Goal: Understand process/instructions: Learn how to perform a task or action

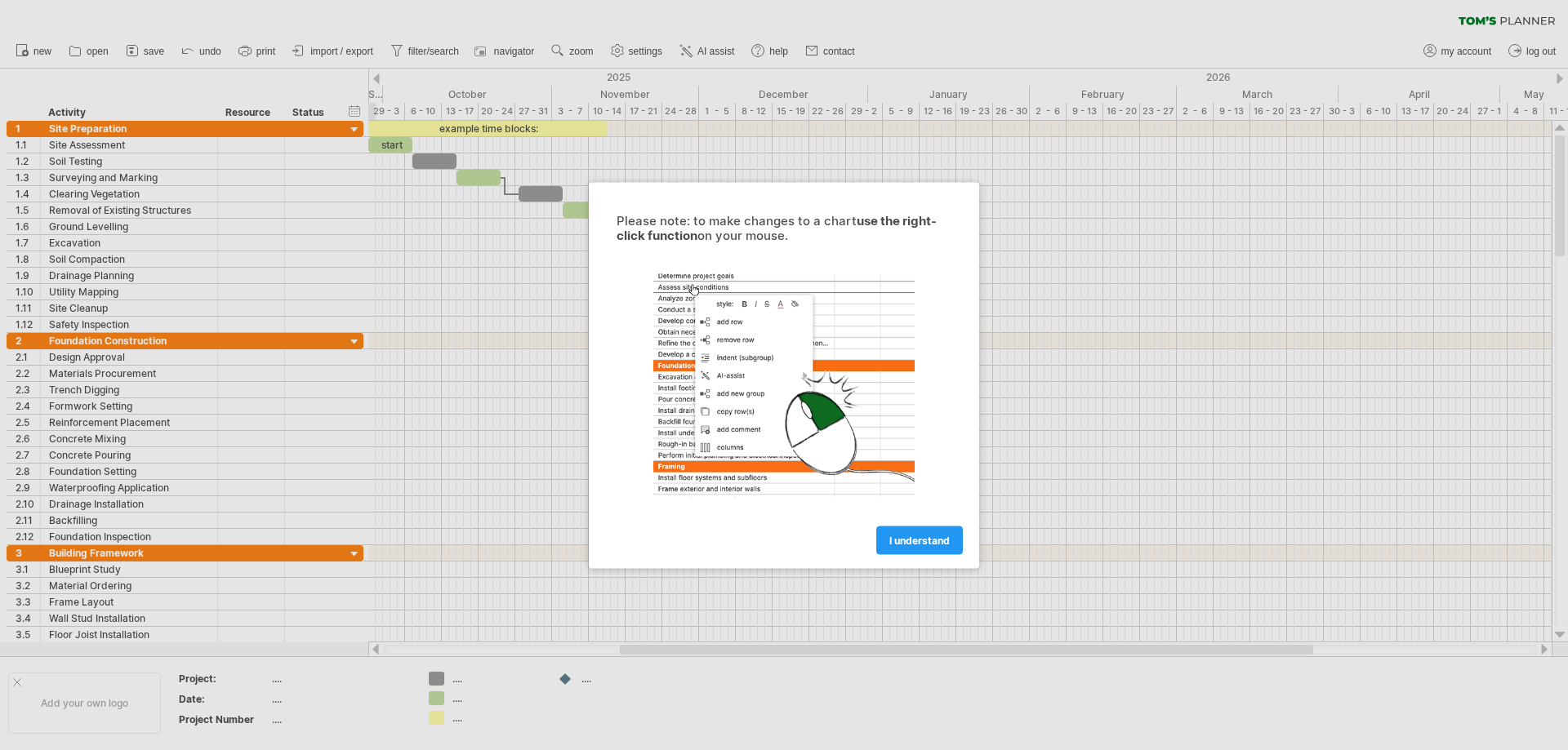
click at [472, 339] on div at bounding box center [784, 375] width 1568 height 750
drag, startPoint x: 1560, startPoint y: 168, endPoint x: 1326, endPoint y: 273, distance: 256.5
click at [1558, 229] on div at bounding box center [784, 375] width 1568 height 750
click at [883, 540] on link "I understand" at bounding box center [920, 540] width 87 height 29
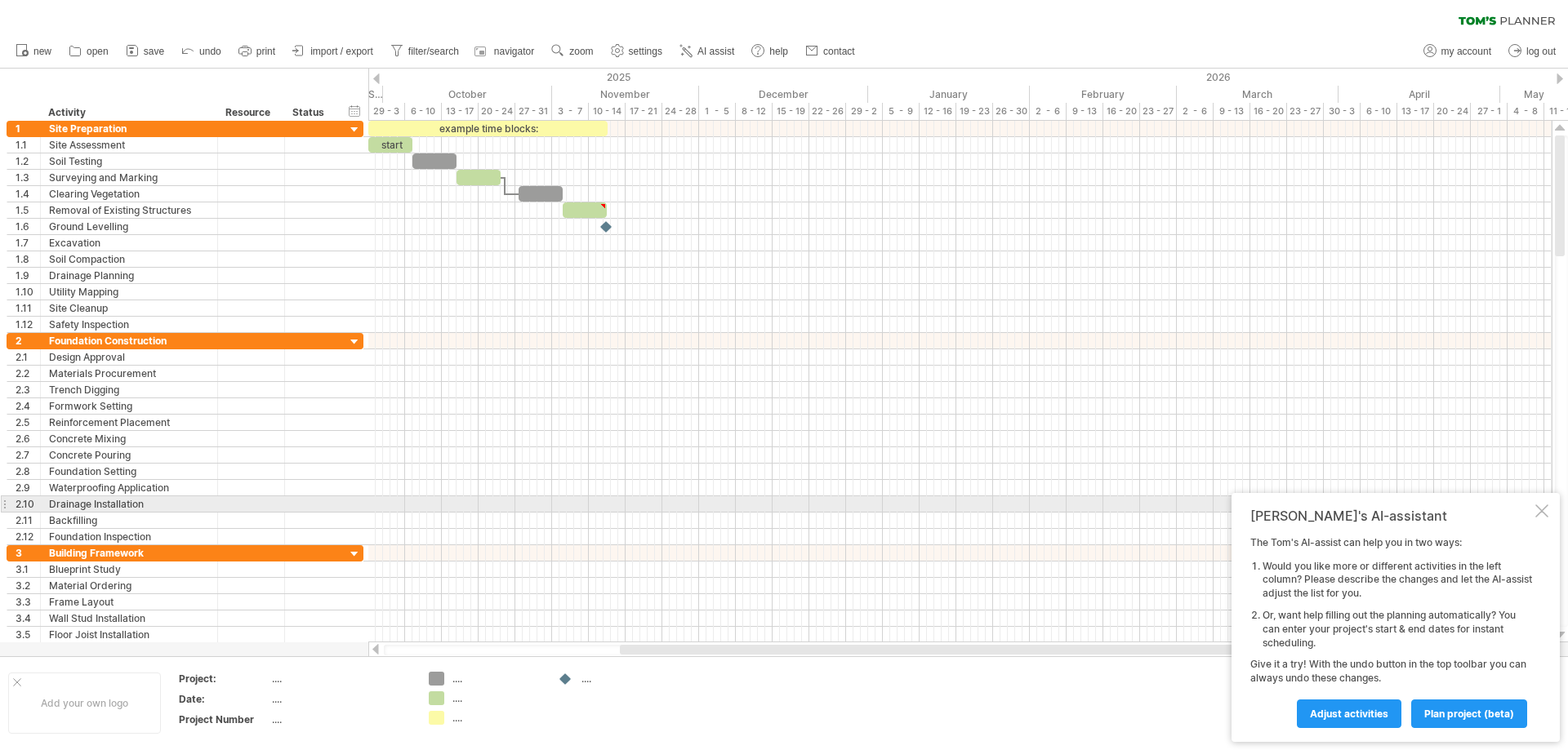
click at [1544, 507] on div at bounding box center [1542, 511] width 13 height 13
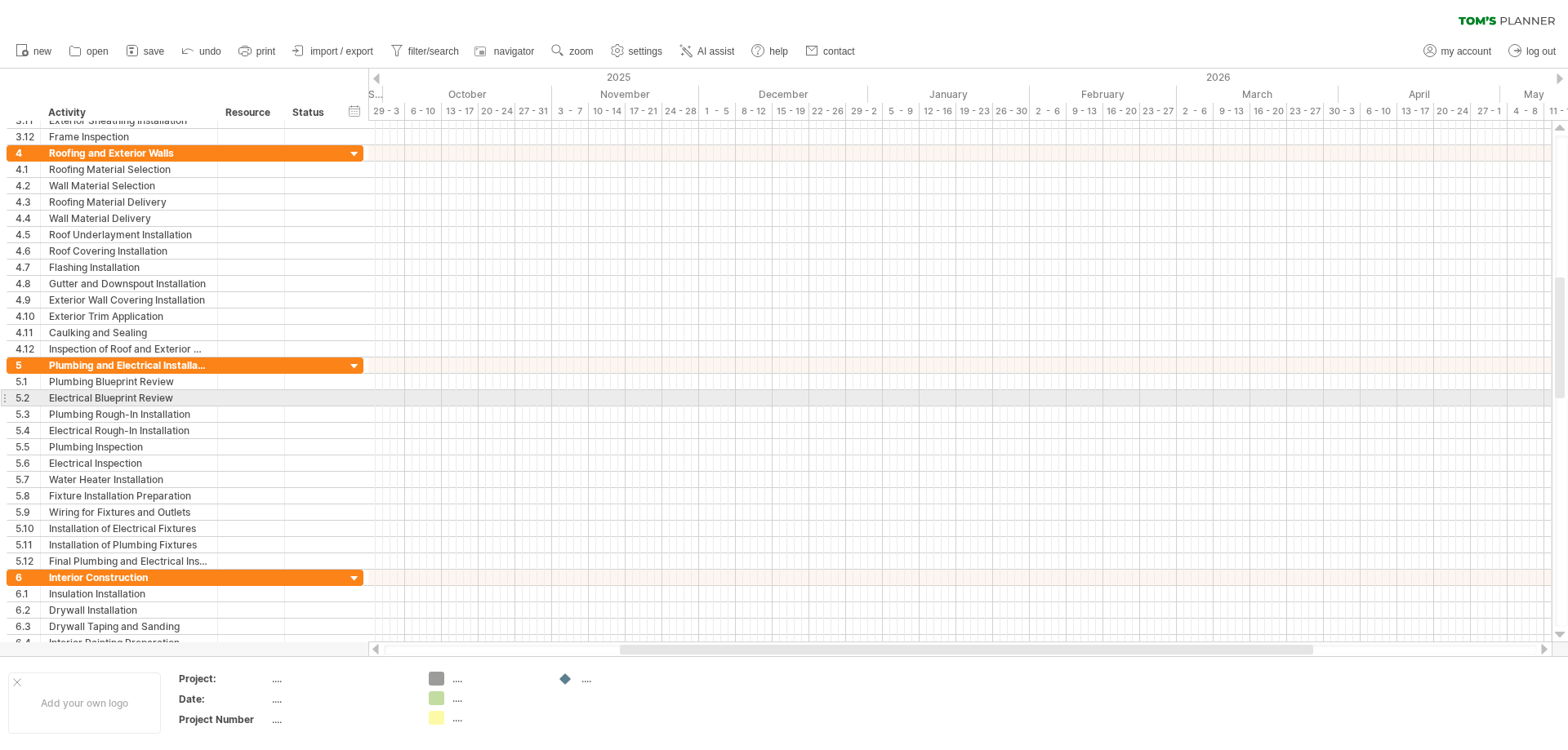
drag, startPoint x: 1562, startPoint y: 175, endPoint x: 1567, endPoint y: 229, distance: 54.2
click at [1567, 229] on div at bounding box center [1562, 381] width 13 height 491
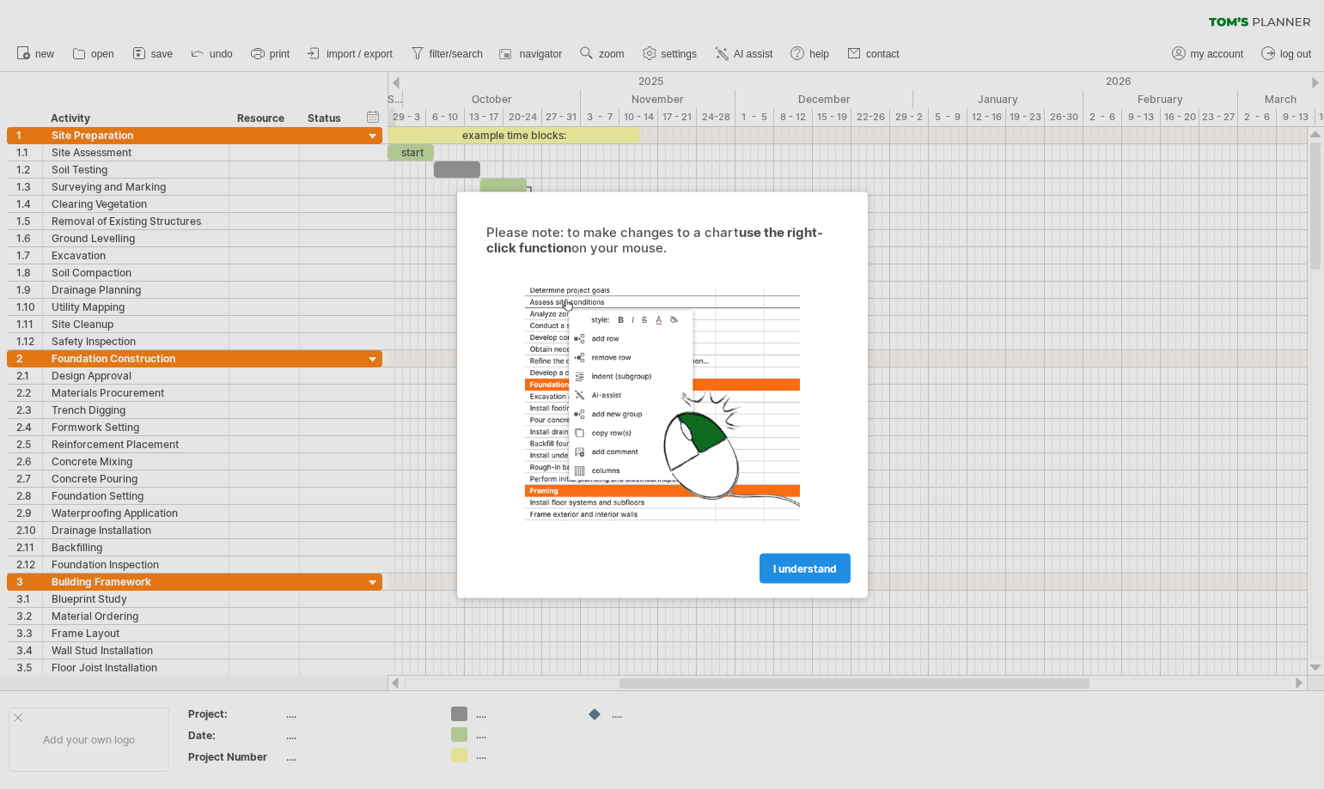
click at [795, 570] on span "I understand" at bounding box center [805, 568] width 64 height 13
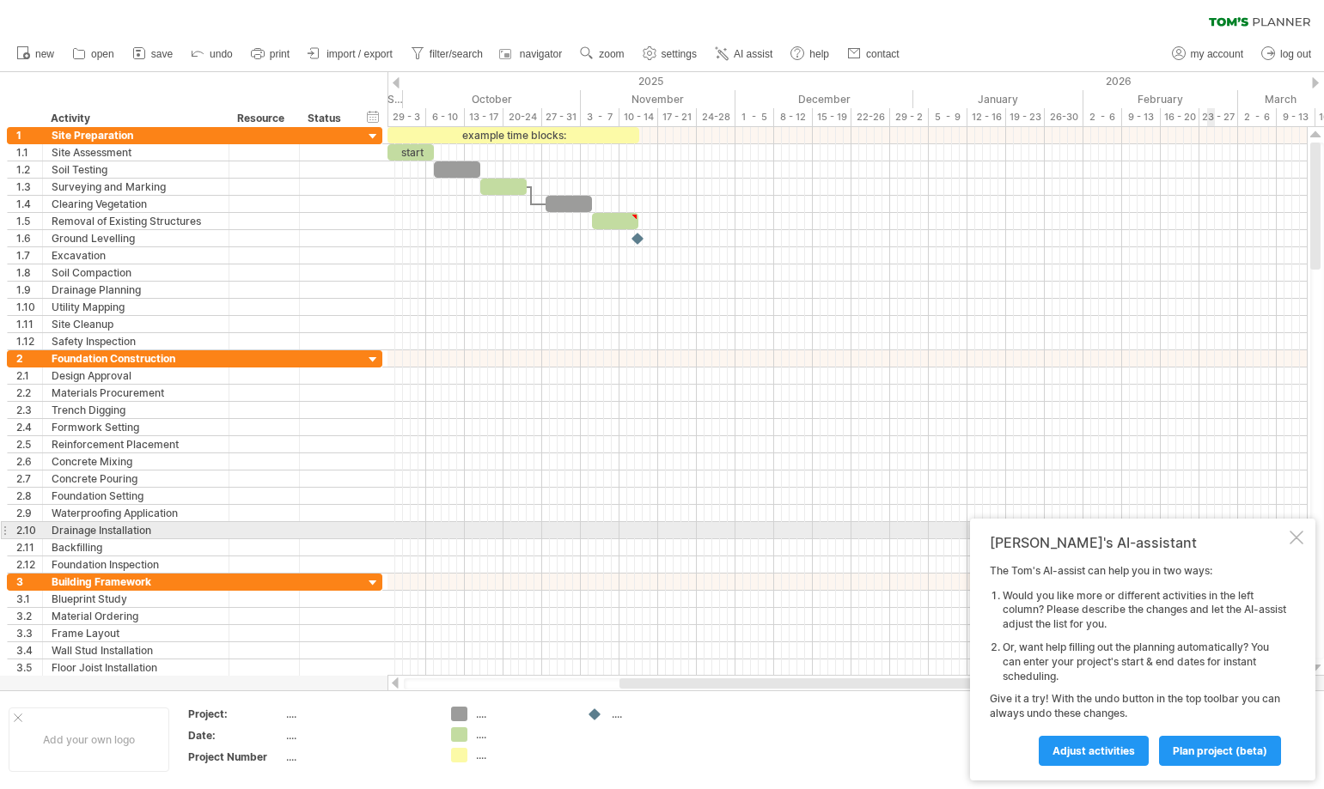
click at [1298, 539] on div at bounding box center [1296, 538] width 14 height 14
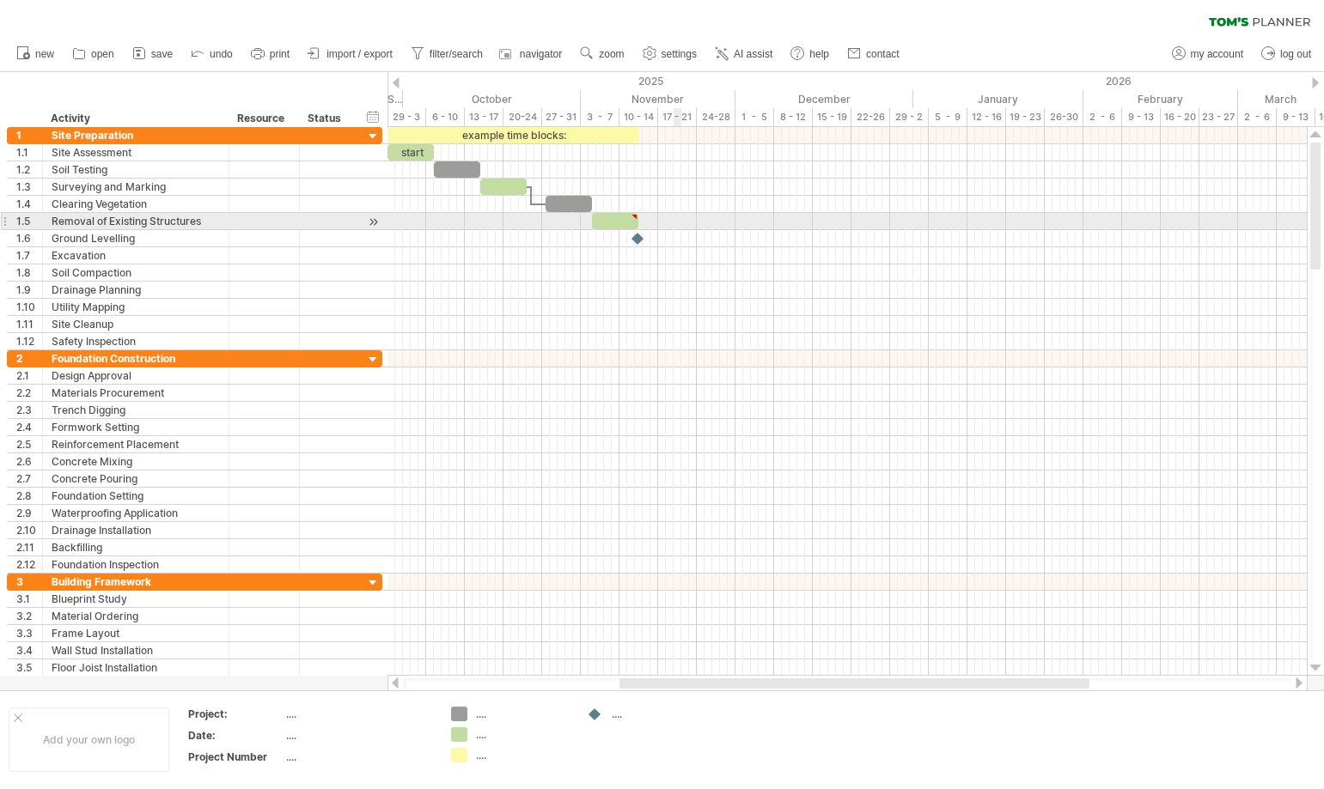
click at [675, 222] on div at bounding box center [846, 221] width 919 height 17
